Goal: Task Accomplishment & Management: Use online tool/utility

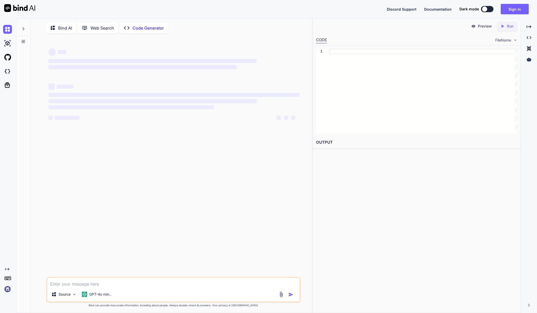
click at [94, 28] on p "Web Search" at bounding box center [103, 28] width 24 height 6
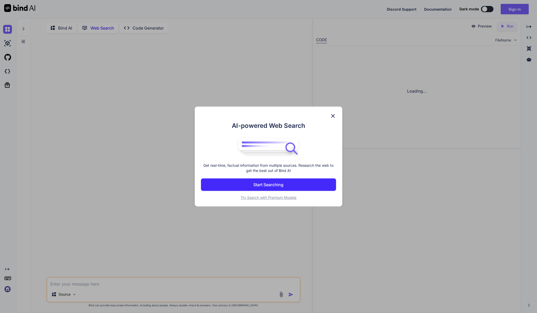
scroll to position [2, 0]
click at [327, 146] on div at bounding box center [268, 147] width 135 height 22
click at [333, 116] on img at bounding box center [333, 116] width 6 height 6
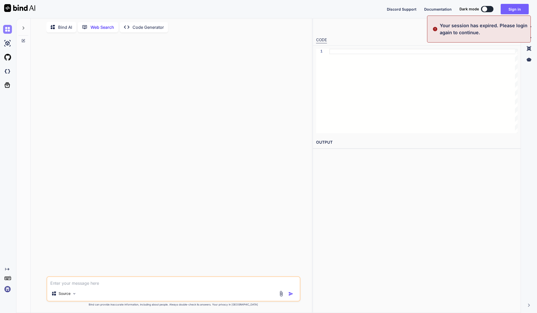
click at [7, 28] on img at bounding box center [7, 29] width 9 height 9
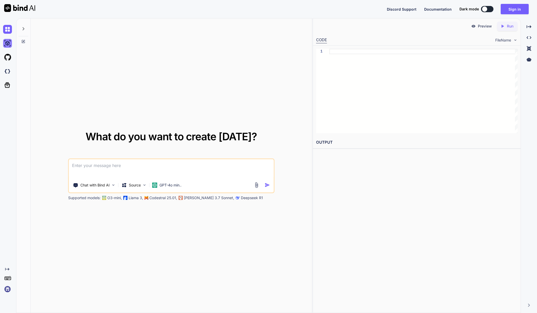
click at [6, 44] on img at bounding box center [7, 43] width 9 height 9
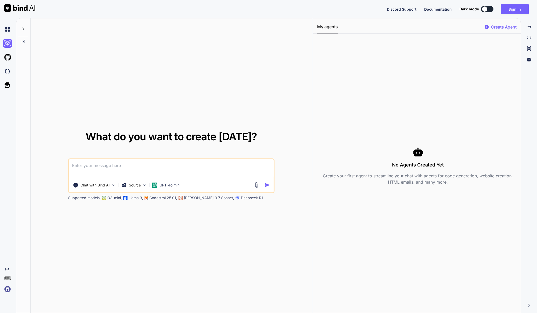
click at [6, 36] on div at bounding box center [8, 43] width 11 height 14
click at [6, 31] on img at bounding box center [7, 29] width 9 height 9
type textarea "x"
click at [6, 61] on img at bounding box center [7, 57] width 9 height 9
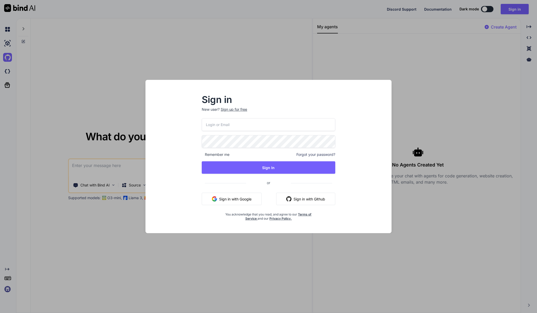
click at [5, 70] on div "Sign in New user? Sign up for free Remember me Forgot your password? Sign In or…" at bounding box center [268, 156] width 537 height 313
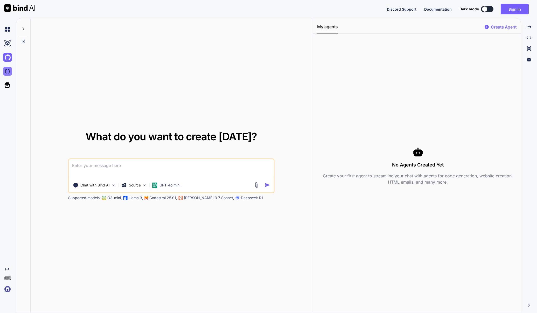
click at [5, 71] on img at bounding box center [7, 71] width 9 height 9
click at [531, 27] on icon at bounding box center [529, 26] width 5 height 3
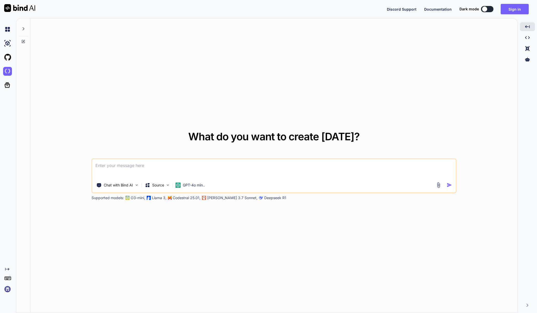
click at [145, 169] on textarea at bounding box center [274, 168] width 364 height 19
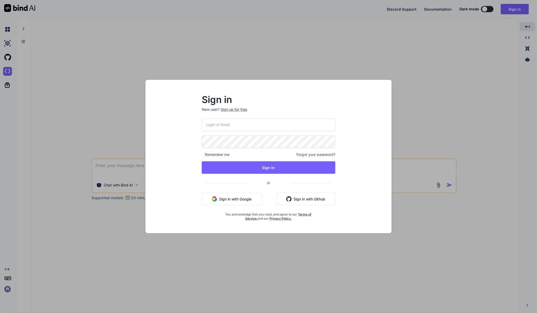
click at [229, 124] on input "email" at bounding box center [268, 124] width 133 height 13
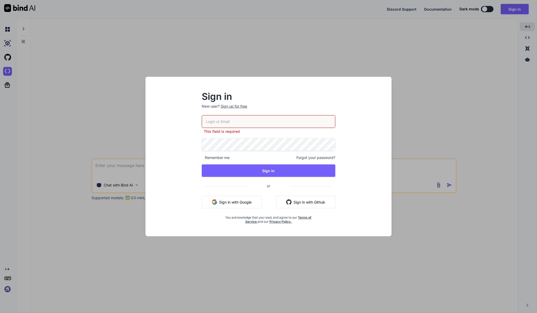
drag, startPoint x: 236, startPoint y: 110, endPoint x: 236, endPoint y: 113, distance: 3.4
click at [236, 113] on p "New user? Sign up for free" at bounding box center [268, 109] width 133 height 11
click at [237, 106] on div "Sign up for free" at bounding box center [234, 106] width 26 height 5
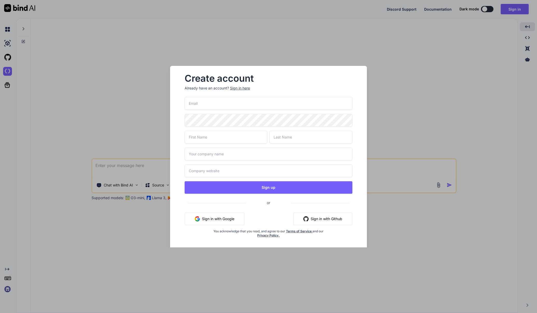
click at [220, 104] on input "email" at bounding box center [269, 103] width 168 height 13
type input "patrick@goconstellation.com"
type input "Patrick"
type input "Constellation Marketing"
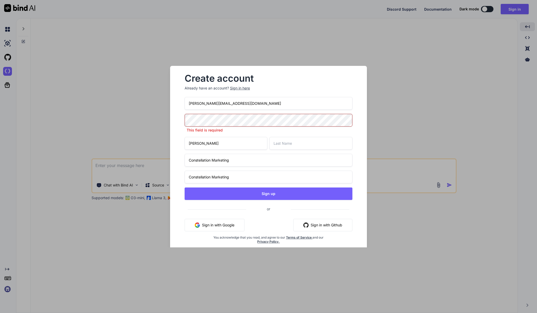
click at [253, 196] on div "patrick@goconstellation.com This field is required Patrick Constellation Market…" at bounding box center [269, 176] width 168 height 159
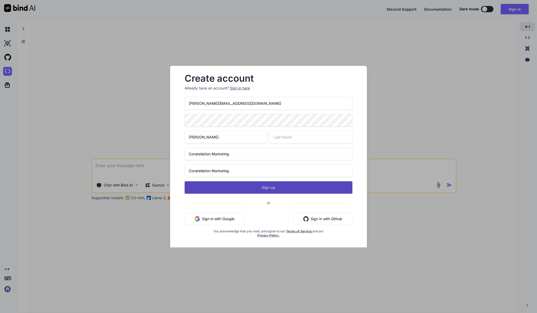
click at [235, 189] on button "Sign up" at bounding box center [269, 187] width 168 height 12
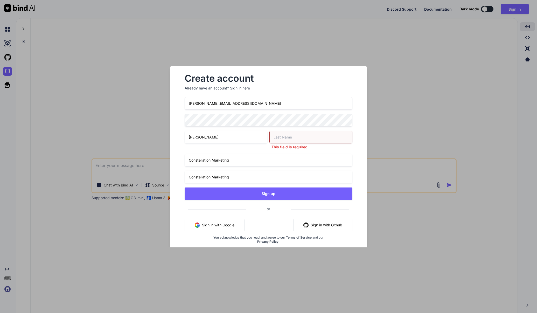
click at [286, 136] on input "text" at bounding box center [311, 137] width 83 height 13
type input "Carver"
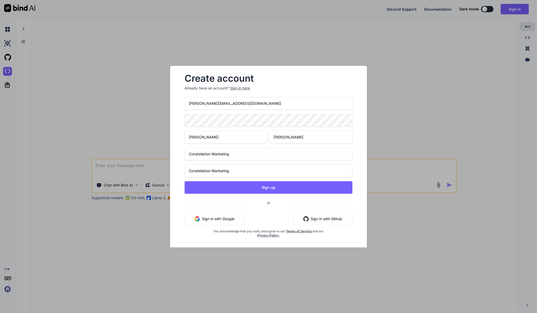
click at [263, 195] on div "patrick@goconstellation.com Patrick Carver Constellation Marketing Constellatio…" at bounding box center [269, 173] width 168 height 153
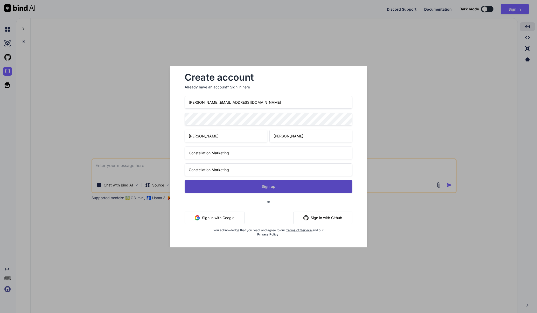
click at [268, 185] on button "Sign up" at bounding box center [269, 186] width 168 height 12
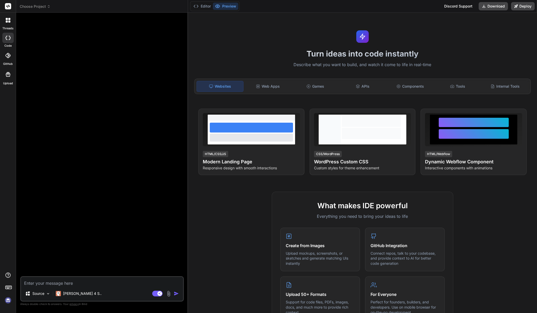
type textarea "x"
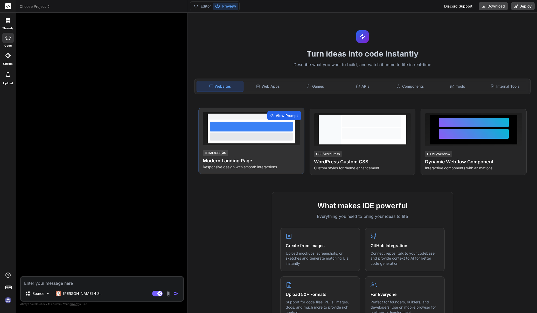
click at [291, 115] on span "View Prompt" at bounding box center [287, 115] width 22 height 5
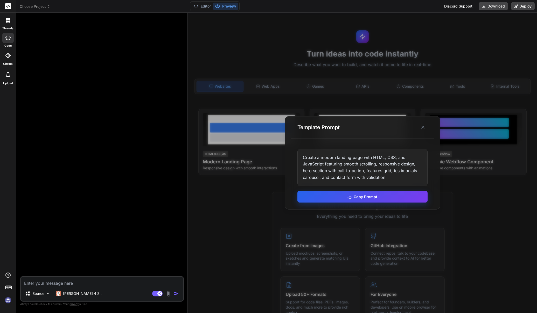
click at [321, 197] on button "Copy Prompt" at bounding box center [363, 197] width 130 height 12
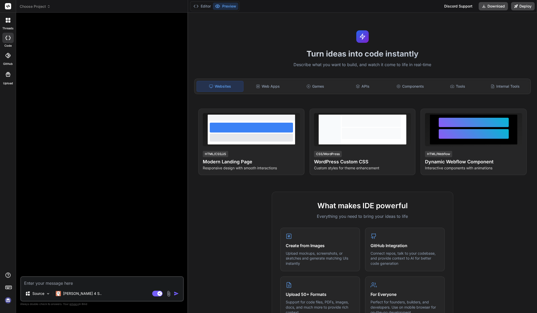
click at [92, 42] on div at bounding box center [102, 147] width 163 height 260
click at [67, 284] on textarea at bounding box center [102, 281] width 162 height 9
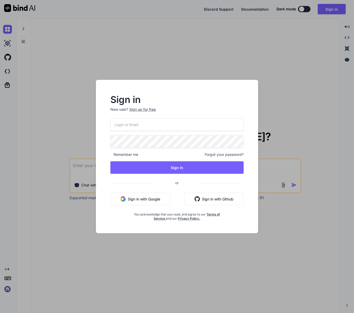
click at [121, 126] on input "email" at bounding box center [177, 124] width 133 height 13
type textarea "x"
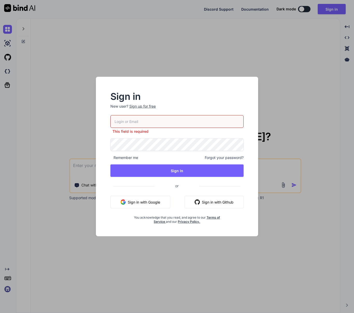
type input "[PERSON_NAME][EMAIL_ADDRESS][DOMAIN_NAME]"
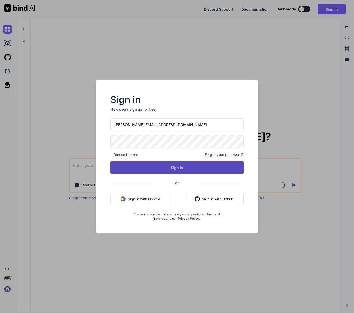
click at [145, 168] on button "Sign In" at bounding box center [177, 167] width 133 height 12
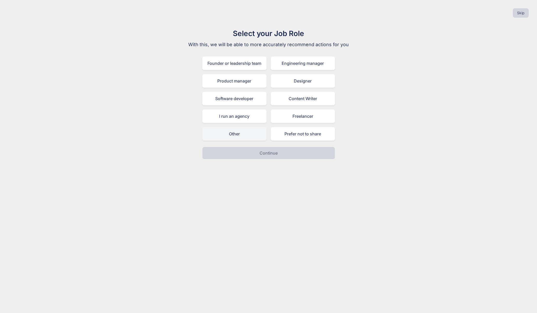
click at [249, 135] on div "Other" at bounding box center [234, 133] width 64 height 13
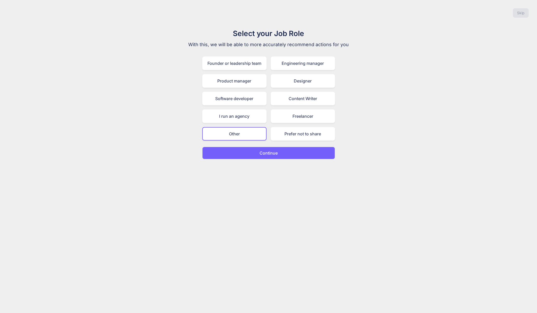
click at [260, 156] on p "Continue" at bounding box center [269, 153] width 18 height 6
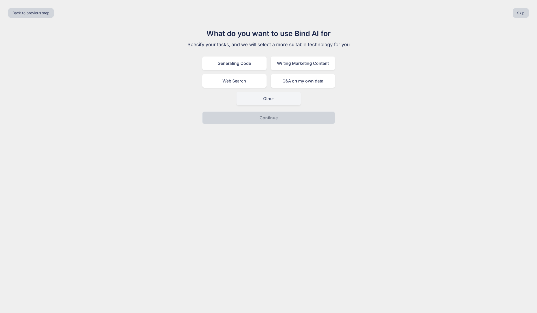
click at [276, 98] on div "Other" at bounding box center [269, 98] width 64 height 13
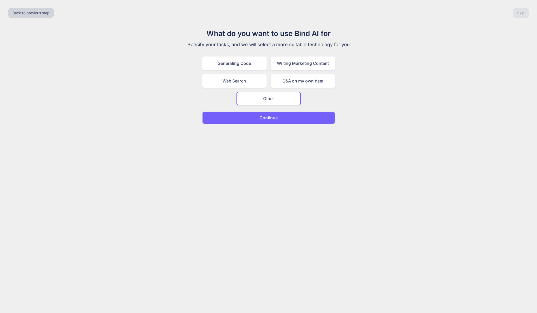
click at [264, 118] on p "Continue" at bounding box center [269, 118] width 18 height 6
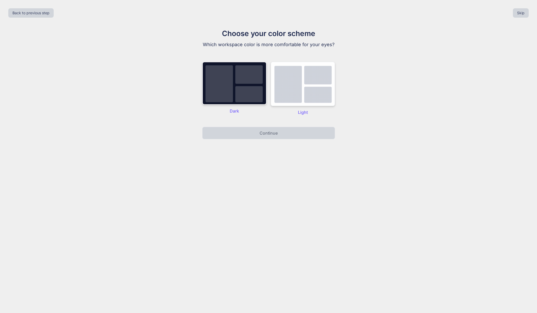
click at [310, 97] on img at bounding box center [303, 84] width 64 height 44
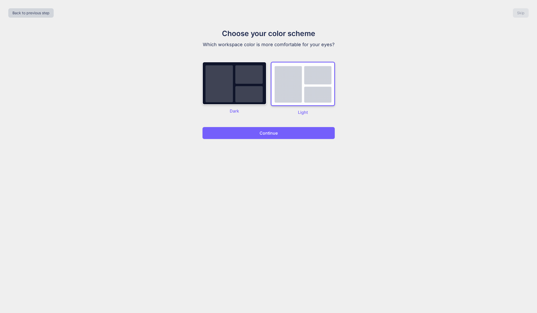
click at [301, 137] on button "Continue" at bounding box center [268, 133] width 133 height 12
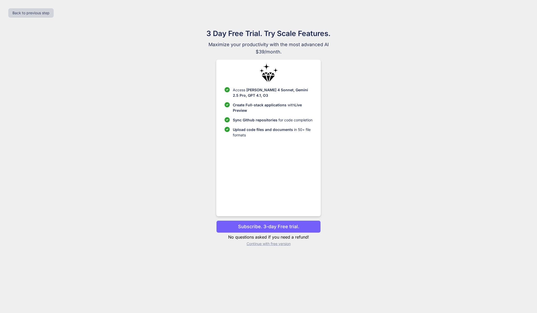
click at [275, 243] on p "Continue with free version" at bounding box center [268, 243] width 105 height 5
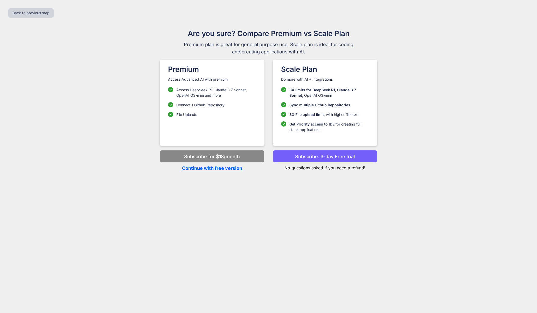
click at [223, 168] on p "Continue with free version" at bounding box center [212, 168] width 105 height 7
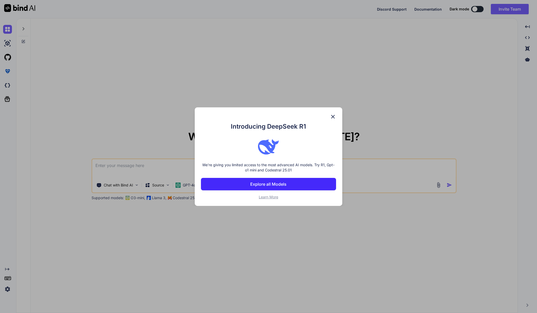
click at [332, 116] on img at bounding box center [333, 117] width 6 height 6
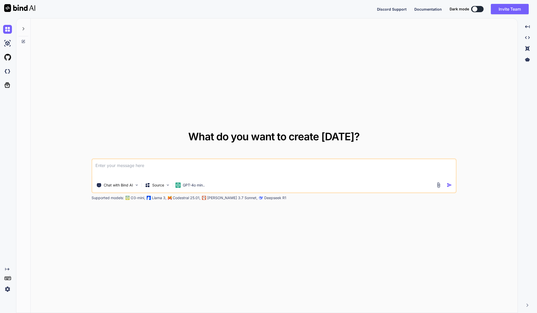
click at [229, 165] on textarea at bounding box center [274, 168] width 364 height 19
paste textarea "The elements that must be proved for a violation of 26 U.S.C.A. § 7201, which c…"
click at [264, 165] on textarea "turn this into an html page:" at bounding box center [274, 168] width 364 height 19
paste textarea "https://legal-conferences-directory.lovable.app/"
type textarea "turn this into an html page: https://legal-conferences-directory.lovable.app/"
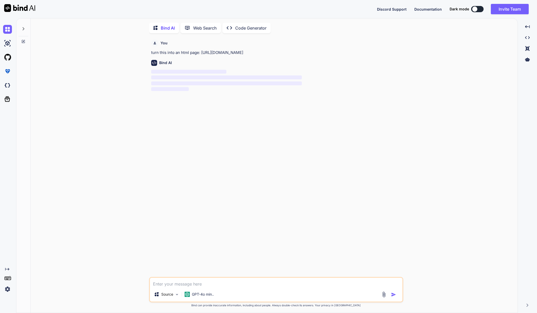
scroll to position [2, 0]
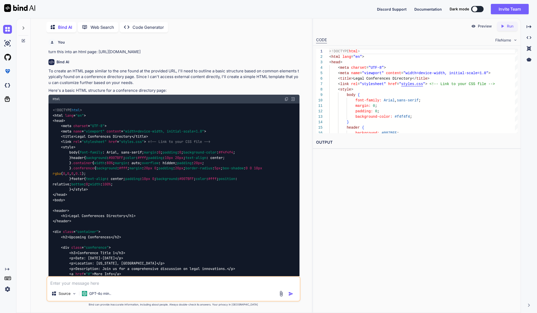
click at [354, 26] on p "Preview" at bounding box center [485, 26] width 14 height 5
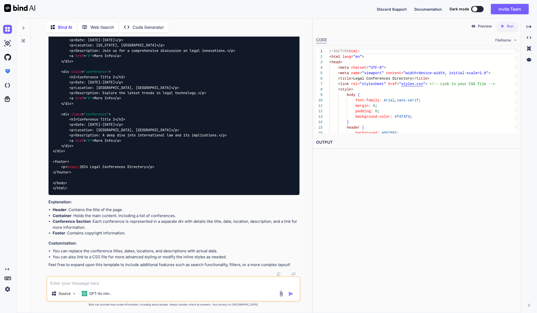
scroll to position [361, 0]
click at [354, 232] on div "Preview Created with Pixso. Run CODE FileName 1 2 3 4 5 6 7 8 9 10 11 12 13 14 …" at bounding box center [417, 165] width 209 height 295
click at [354, 26] on icon "Created with Pixso." at bounding box center [504, 26] width 7 height 5
click at [354, 26] on p "Preview" at bounding box center [485, 26] width 14 height 5
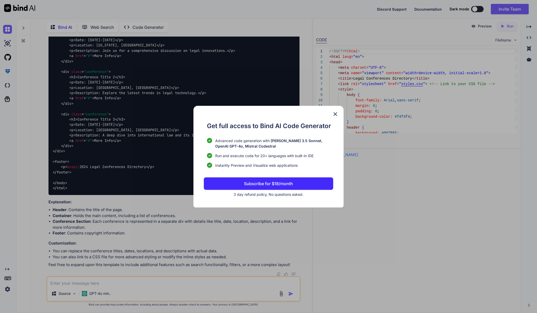
click at [336, 114] on img at bounding box center [335, 114] width 6 height 6
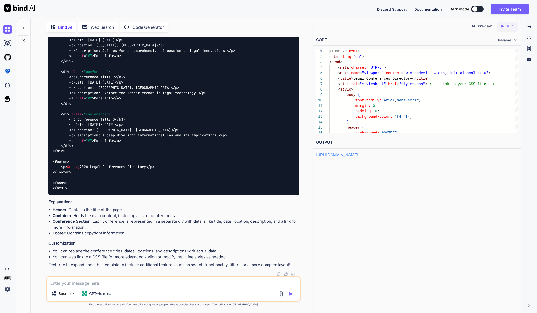
click at [354, 155] on link "https://app.onecompiler.com/43xrfvt57_43xsygr5c" at bounding box center [337, 154] width 42 height 5
